Goal: Find contact information: Find contact information

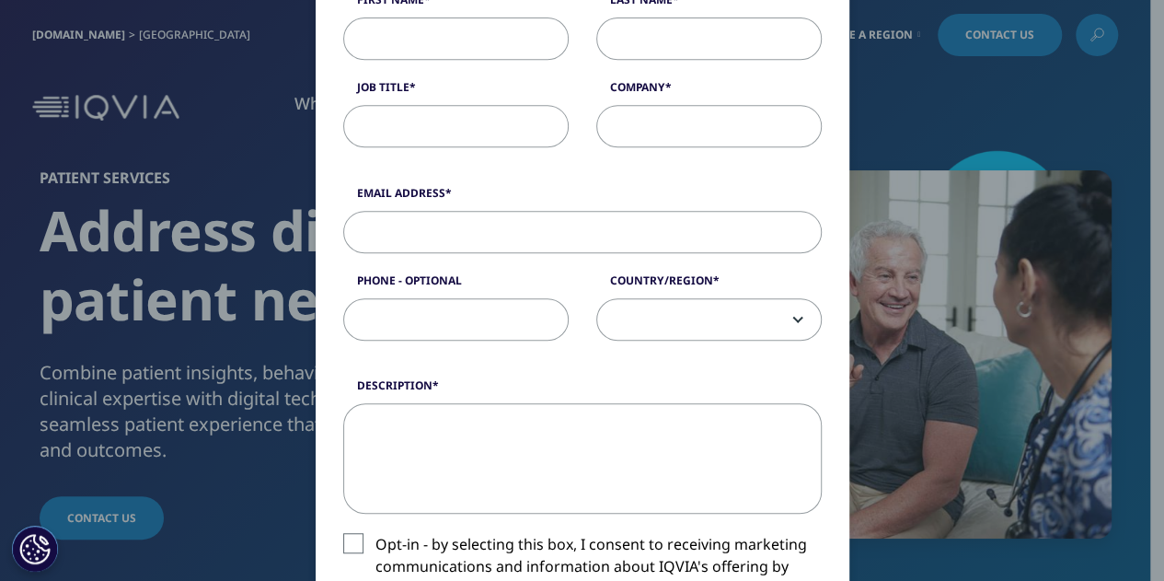
scroll to position [125, 0]
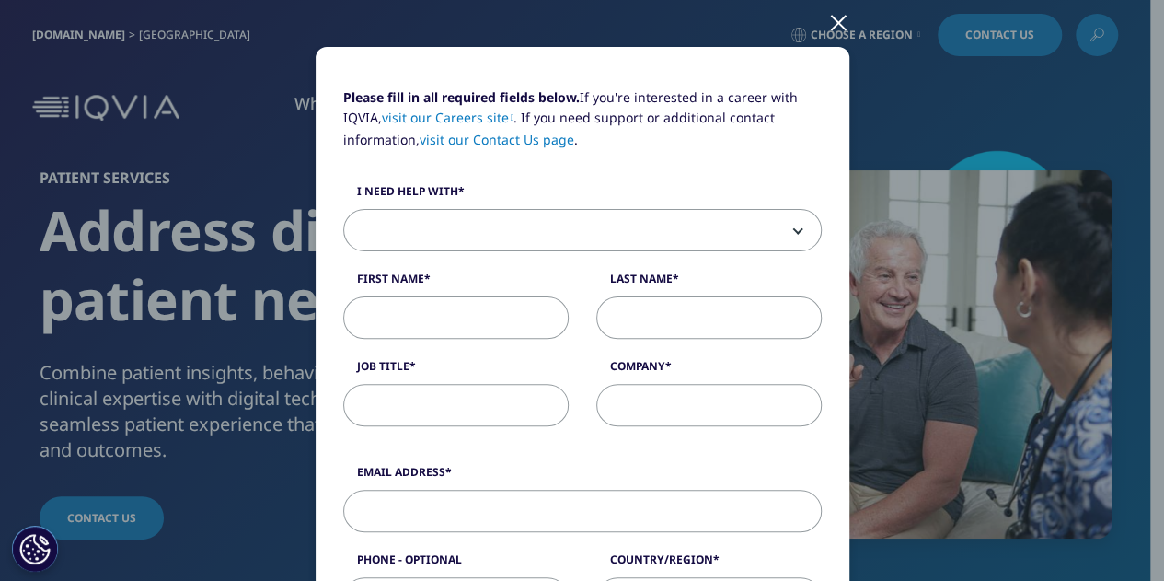
click at [828, 25] on div at bounding box center [838, 21] width 21 height 51
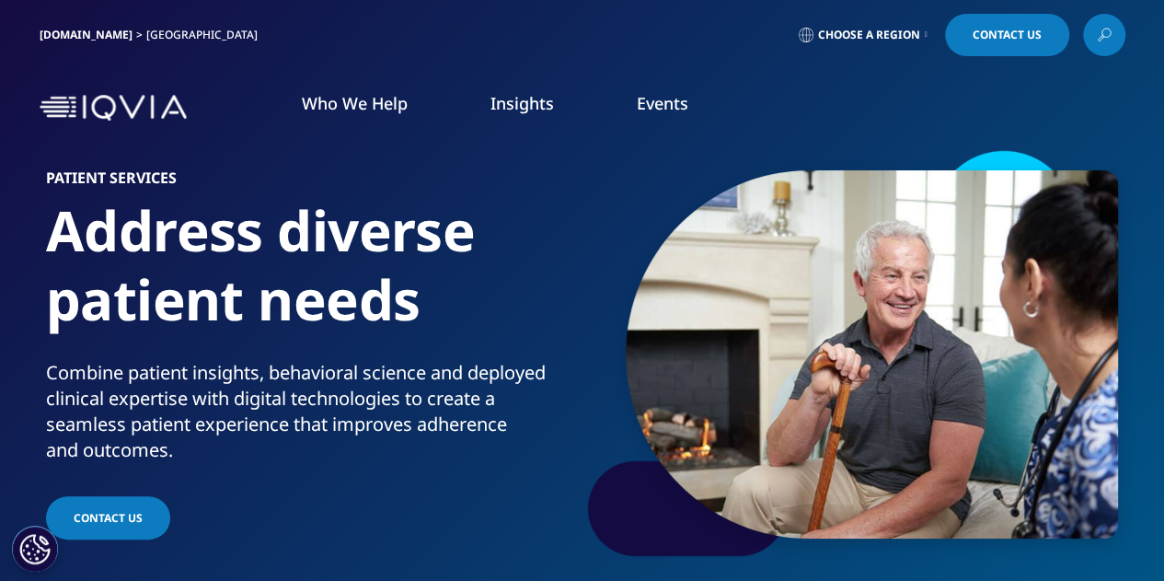
click at [1131, 106] on div "Who We Help WHO WE HELP Pharmaceutical Manufacturers MedTech BLOG" at bounding box center [582, 107] width 1164 height 86
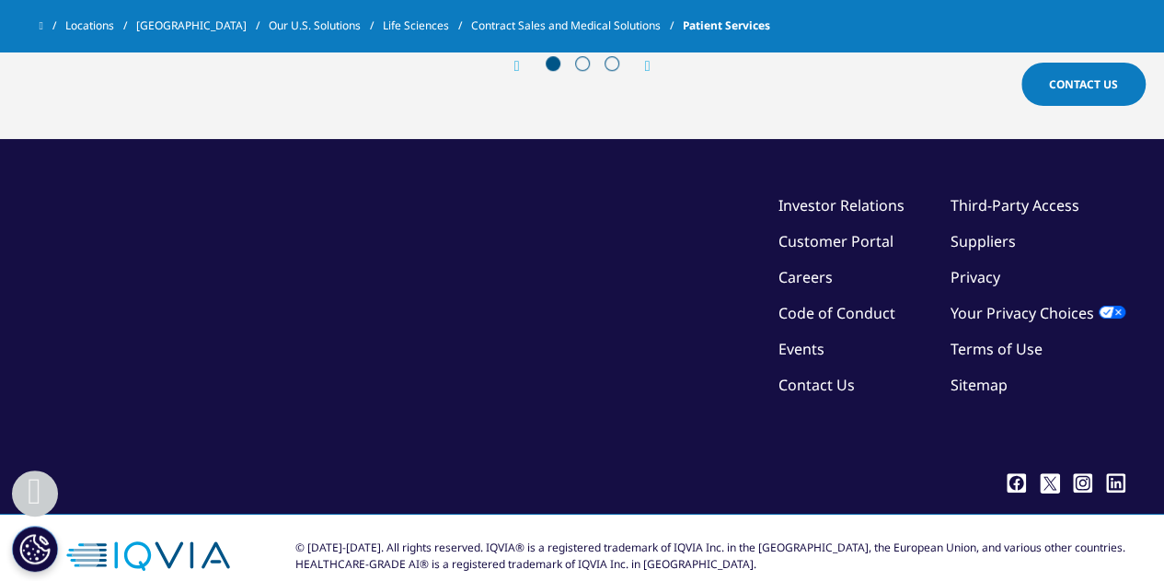
scroll to position [4151, 0]
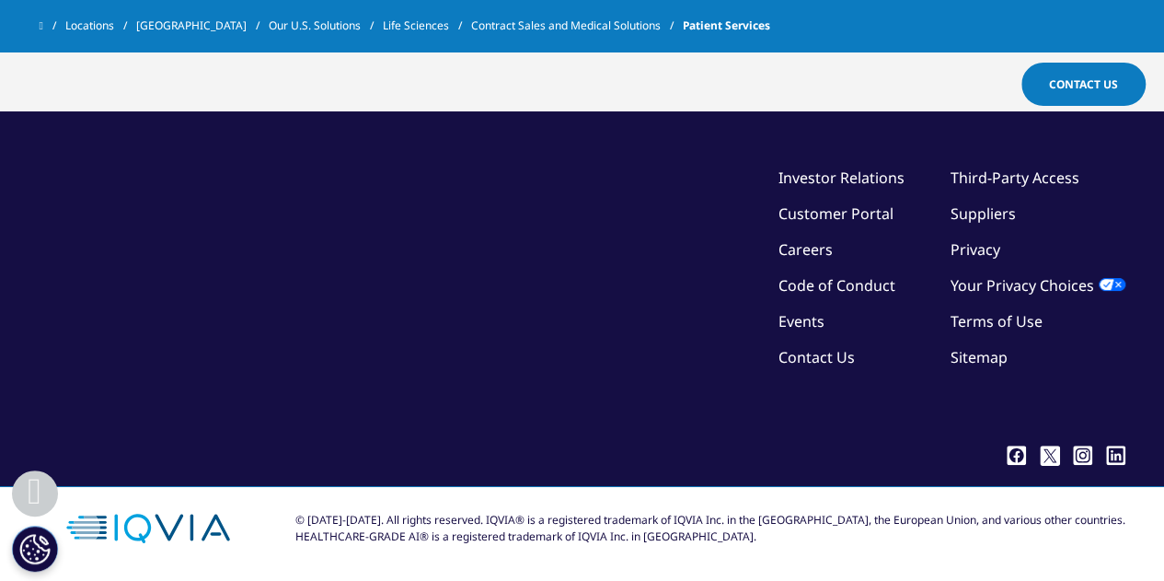
click at [820, 363] on link "Contact Us" at bounding box center [816, 357] width 76 height 20
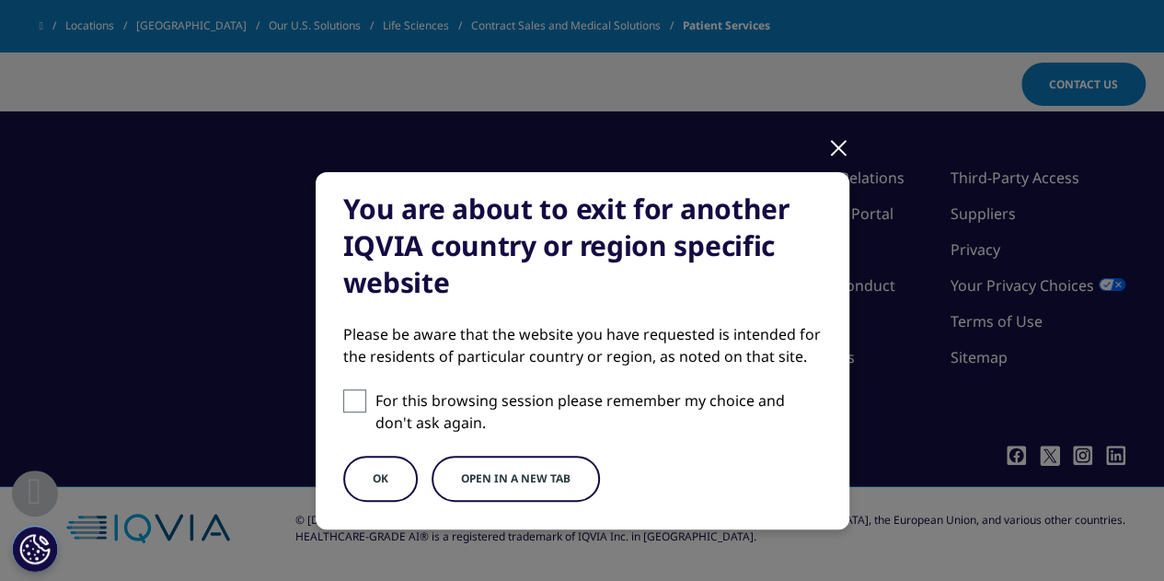
click at [826, 206] on div "You are about to exit for another IQVIA country or region specific website Plea…" at bounding box center [583, 350] width 534 height 357
click at [845, 117] on div "You are about to exit for another IQVIA country or region specific website Plea…" at bounding box center [583, 365] width 1086 height 731
click at [840, 123] on div at bounding box center [838, 146] width 21 height 51
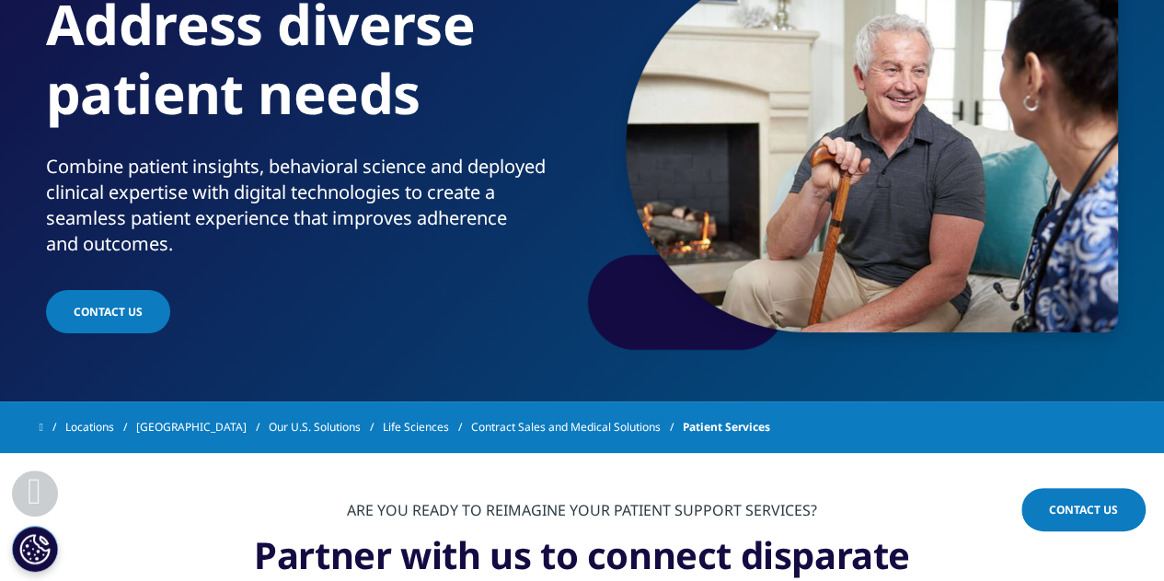
scroll to position [0, 0]
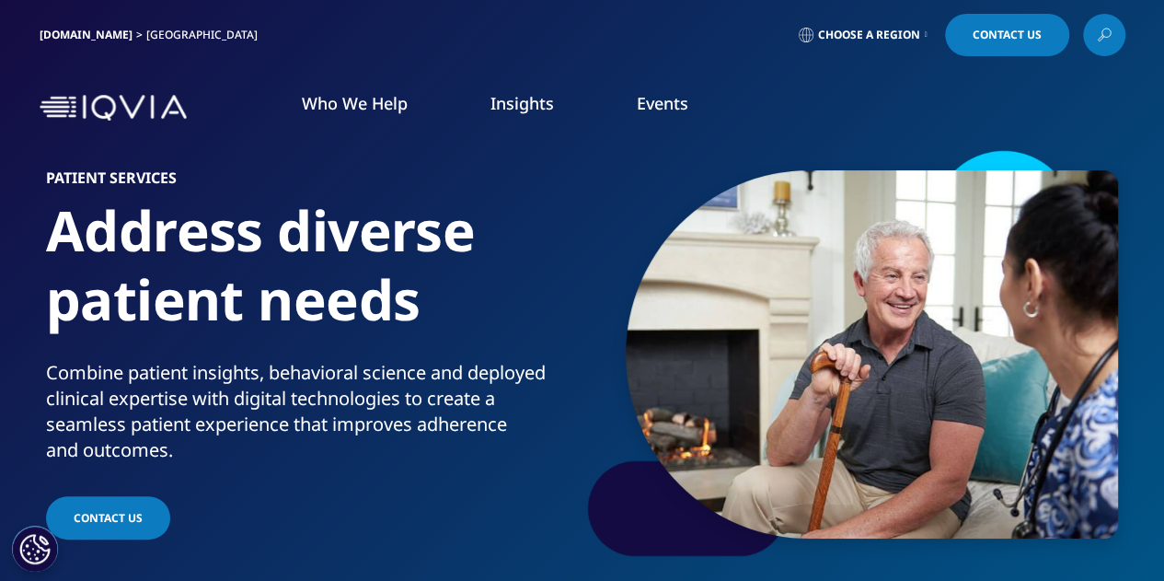
click at [919, 34] on link "Choose a Region" at bounding box center [863, 35] width 136 height 42
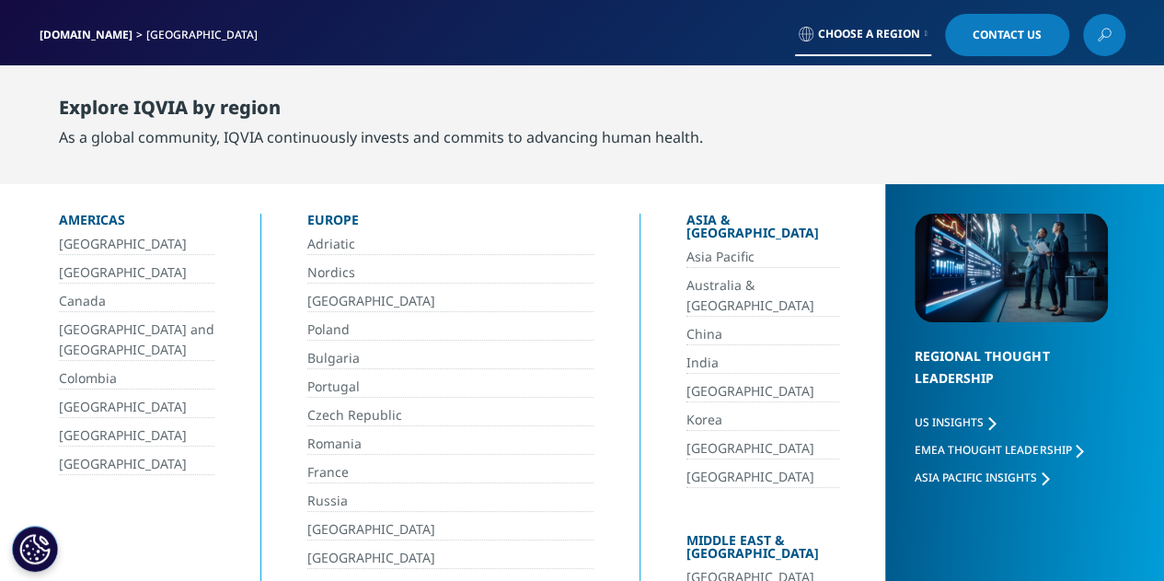
click at [102, 462] on link "[GEOGRAPHIC_DATA]" at bounding box center [136, 464] width 155 height 21
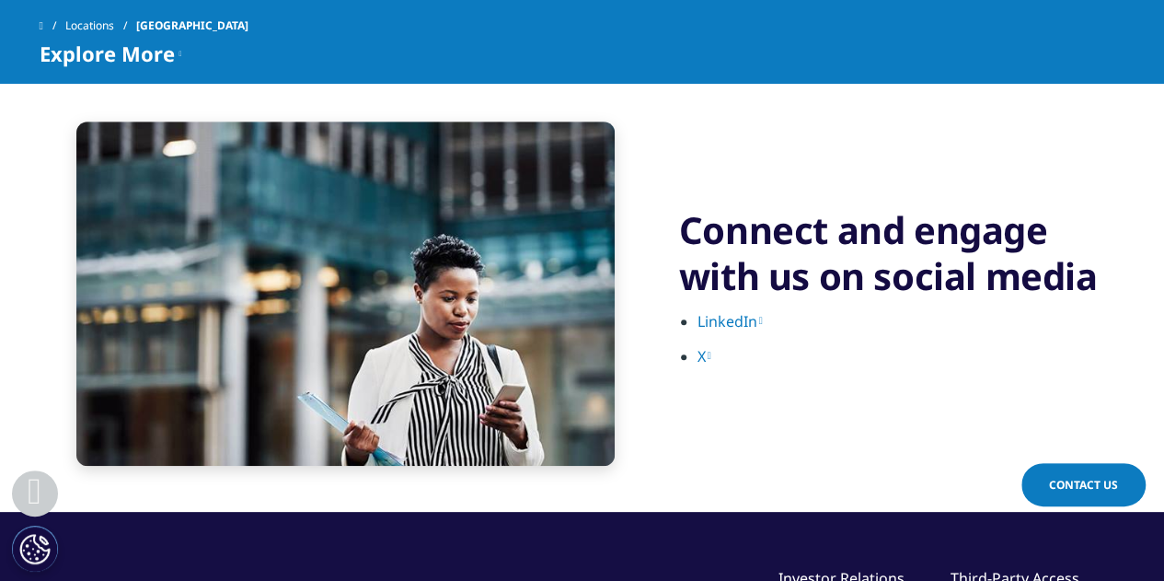
scroll to position [3960, 0]
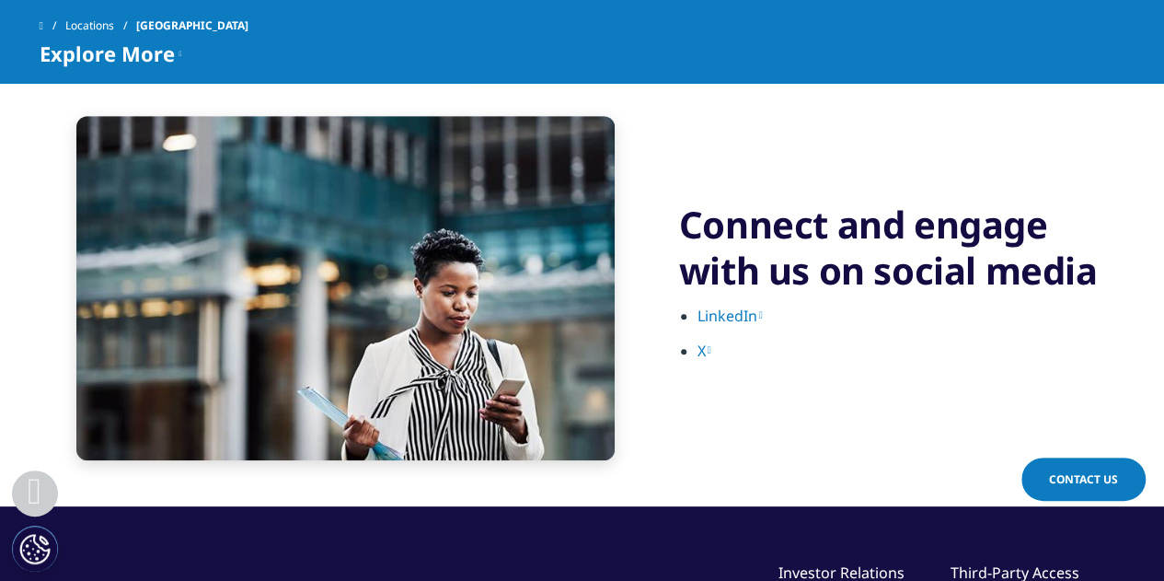
click at [1054, 480] on span "Contact Us" at bounding box center [1083, 479] width 69 height 16
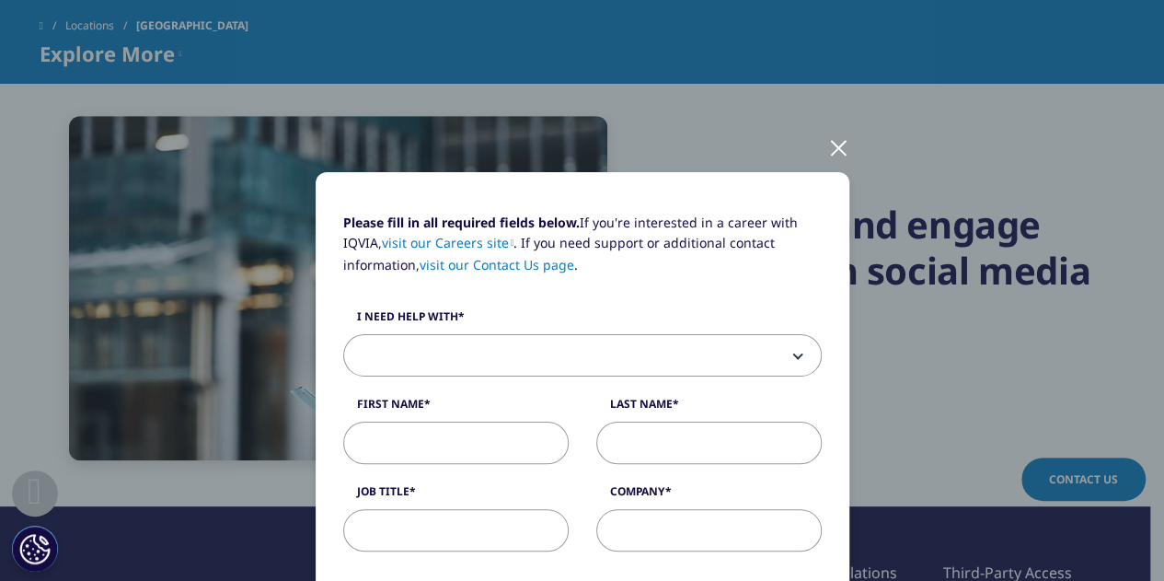
click at [517, 268] on link "visit our Contact Us page" at bounding box center [497, 264] width 155 height 17
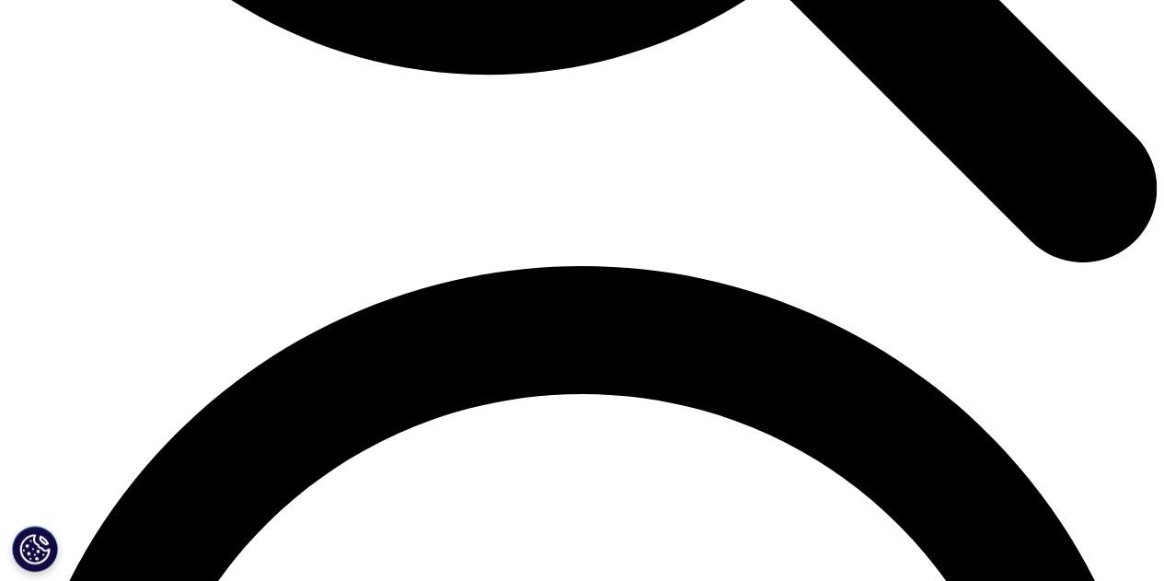
scroll to position [2062, 0]
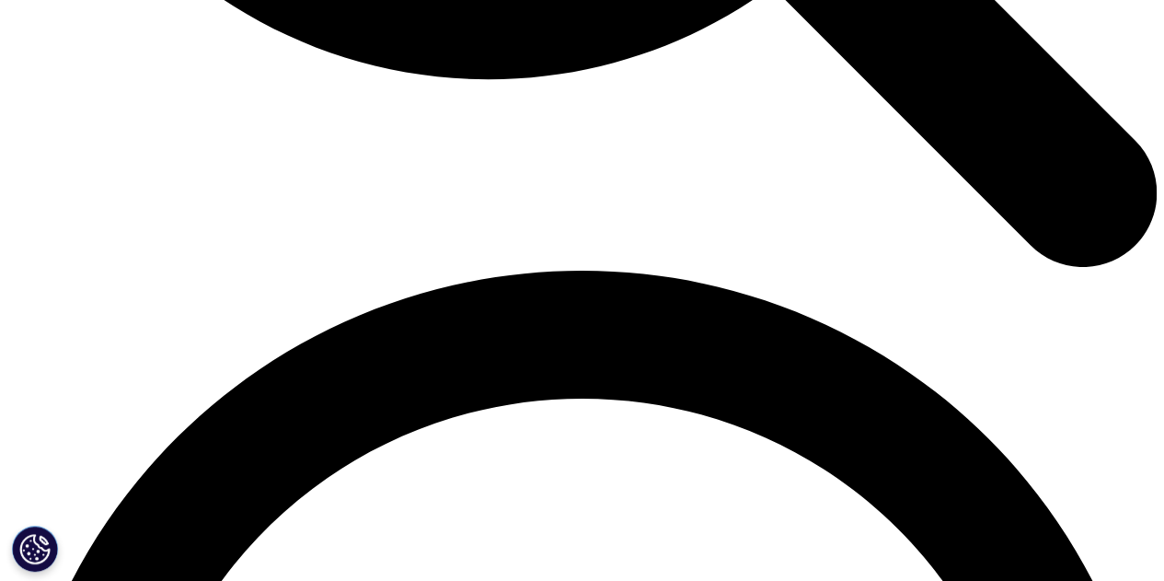
drag, startPoint x: 162, startPoint y: 272, endPoint x: 42, endPoint y: 269, distance: 119.7
copy p "[PHONE_NUMBER]"
